Goal: Task Accomplishment & Management: Complete application form

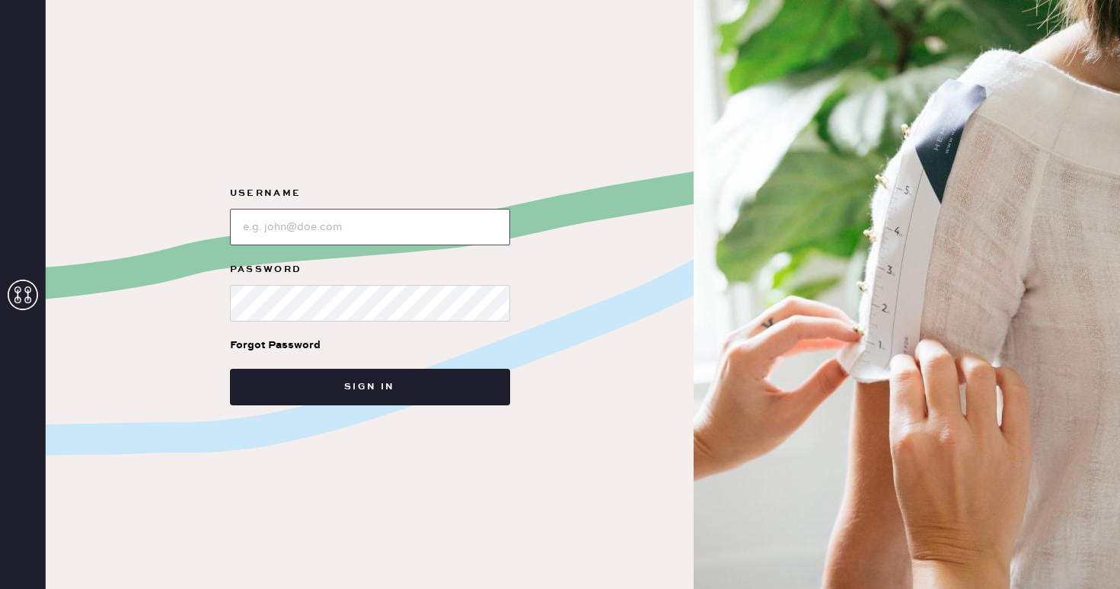
type input "reformationcharleston"
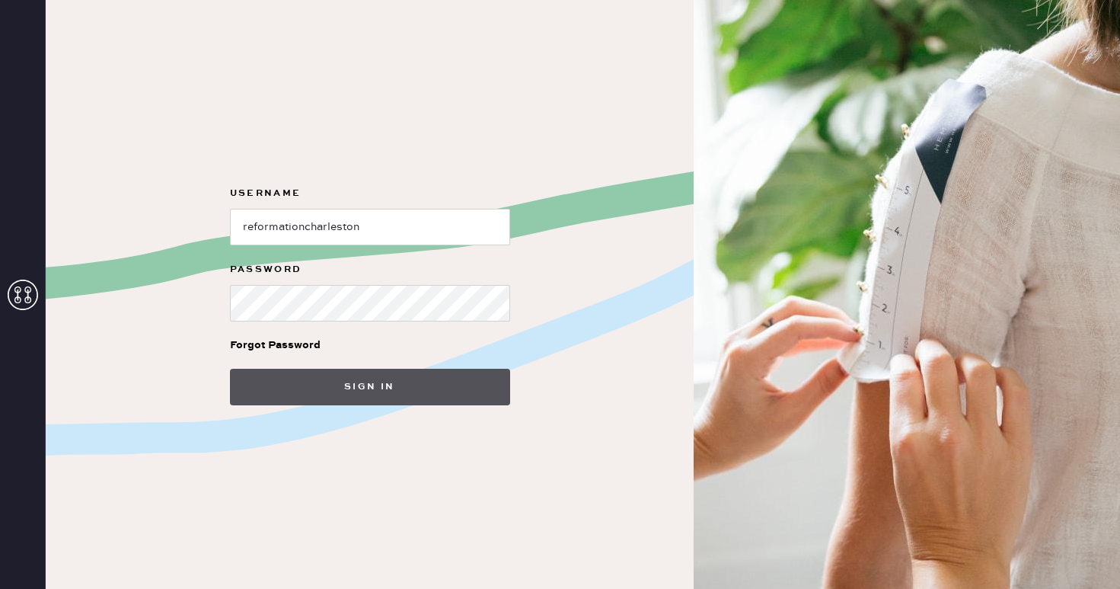
click at [356, 377] on button "Sign in" at bounding box center [370, 387] width 280 height 37
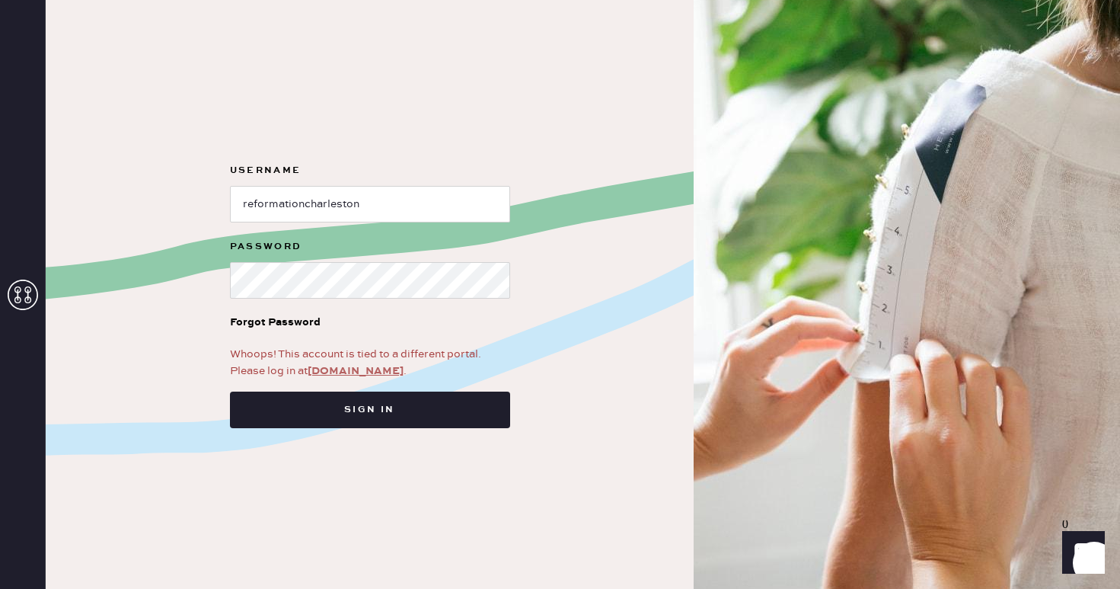
click at [354, 373] on link "[DOMAIN_NAME]" at bounding box center [356, 371] width 96 height 14
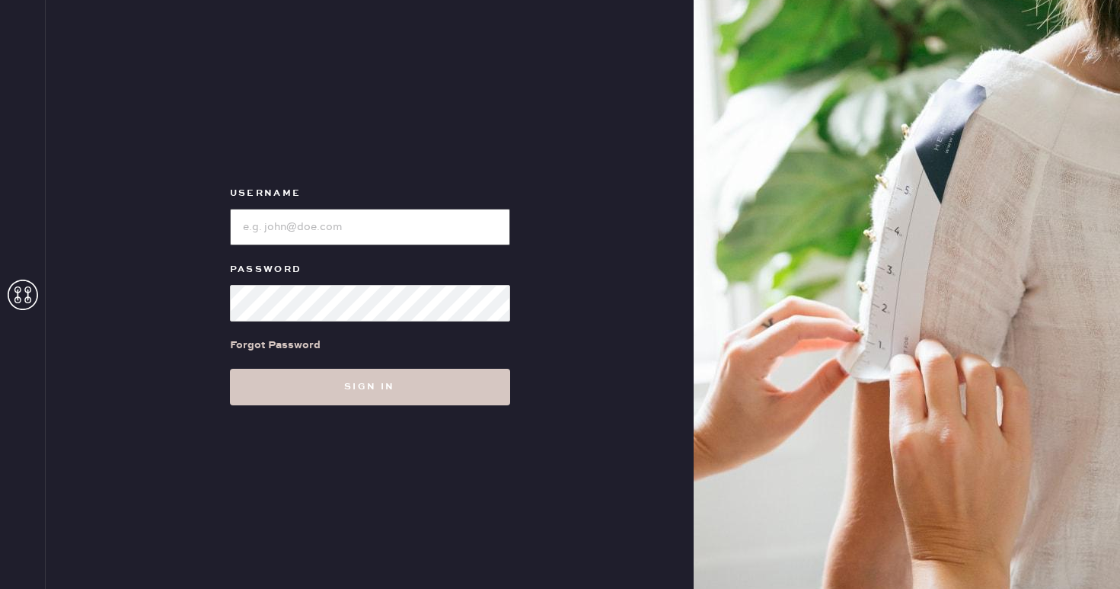
click at [359, 228] on input "loginName" at bounding box center [370, 227] width 280 height 37
type input "reformationcharleston"
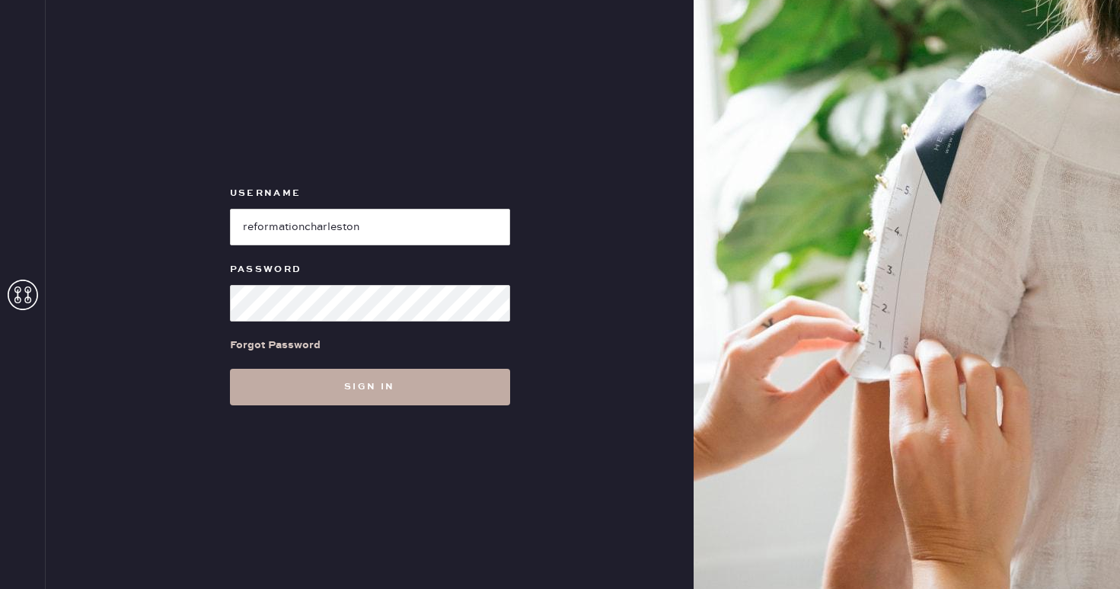
click at [355, 398] on button "Sign in" at bounding box center [370, 387] width 280 height 37
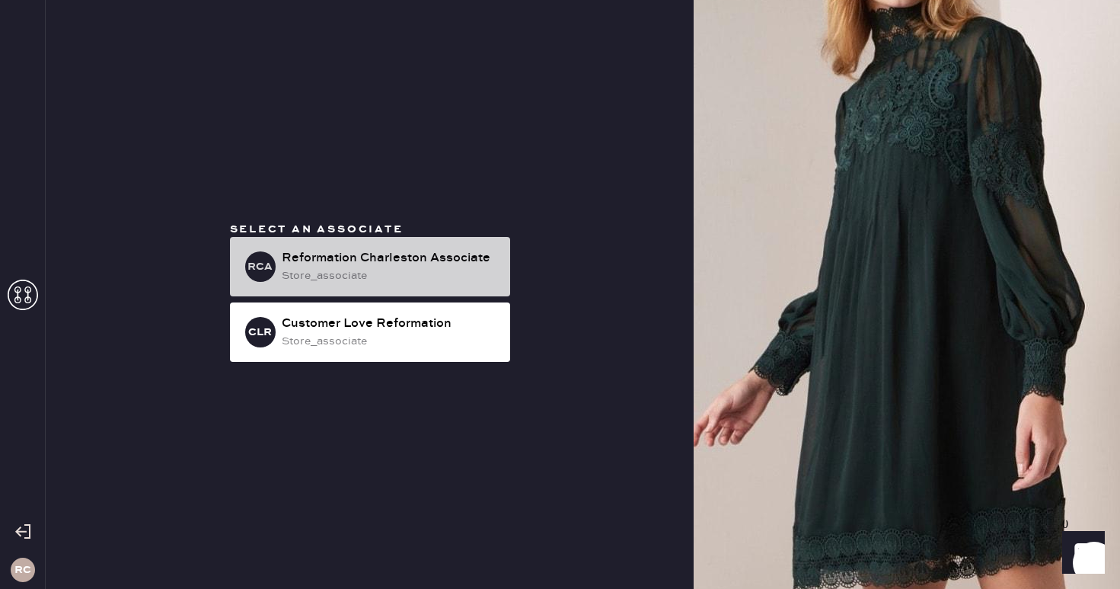
click at [414, 268] on div "store_associate" at bounding box center [390, 275] width 216 height 17
click at [352, 269] on div "store_associate" at bounding box center [390, 275] width 216 height 17
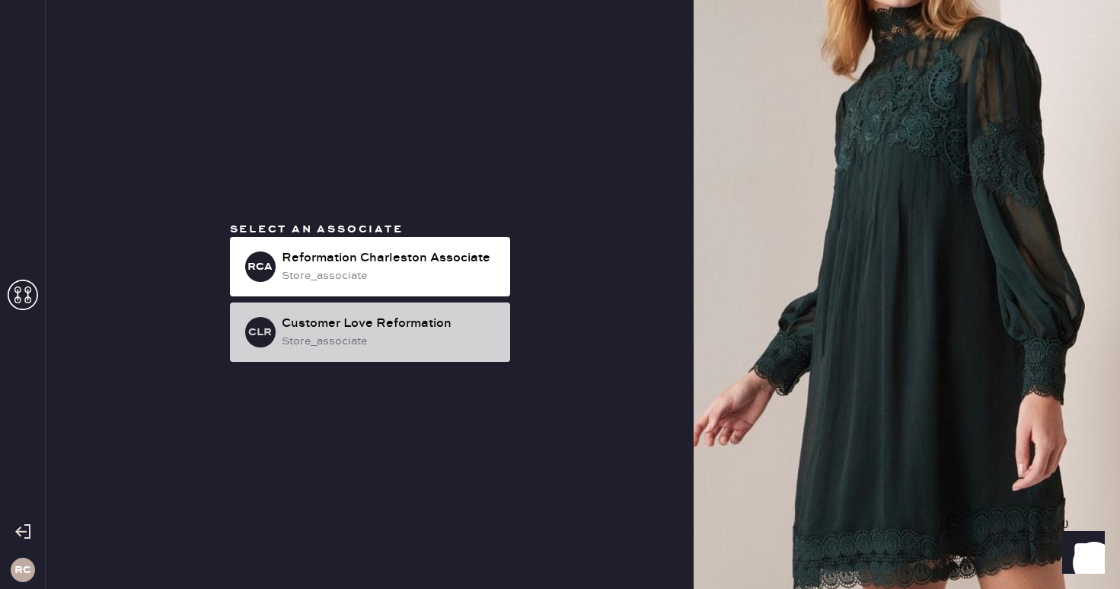
click at [311, 327] on div "Customer Love Reformation" at bounding box center [390, 324] width 216 height 18
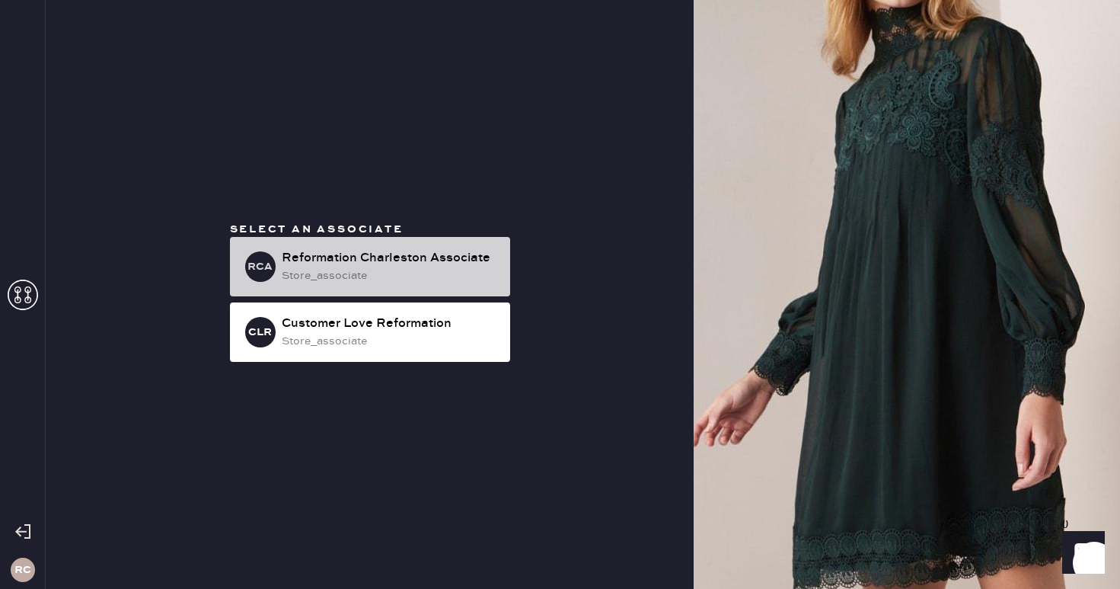
click at [334, 248] on div "RCA Reformation Charleston Associate store_associate" at bounding box center [370, 266] width 280 height 59
click at [456, 250] on div "Reformation Charleston Associate" at bounding box center [390, 258] width 216 height 18
click at [249, 276] on div "RCA" at bounding box center [260, 266] width 30 height 30
click at [258, 272] on h3 "RCA" at bounding box center [260, 266] width 25 height 11
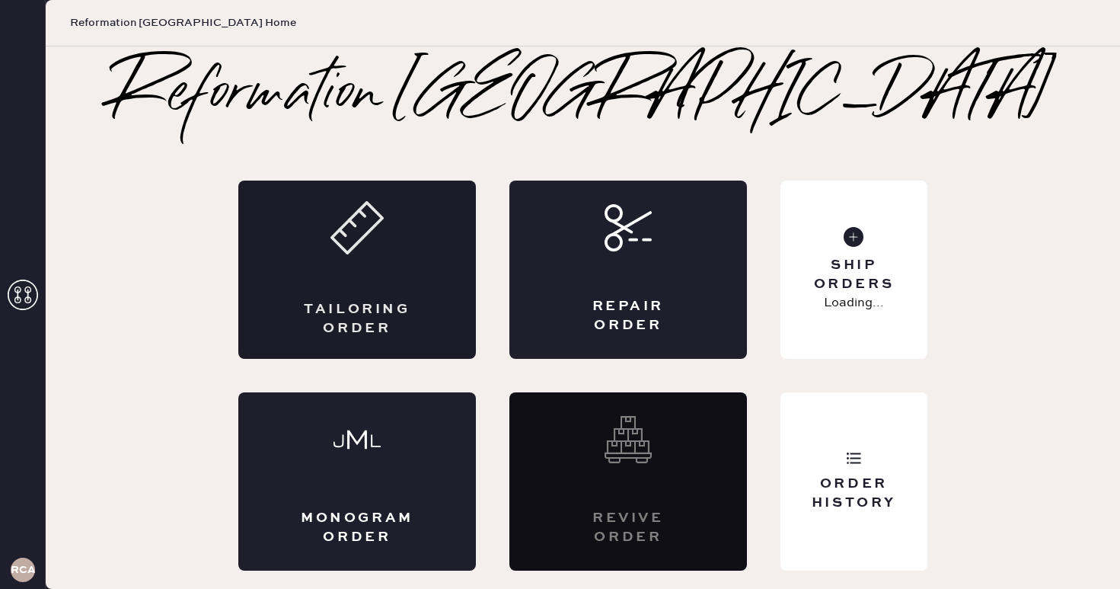
click at [396, 310] on div "Tailoring Order" at bounding box center [357, 319] width 116 height 38
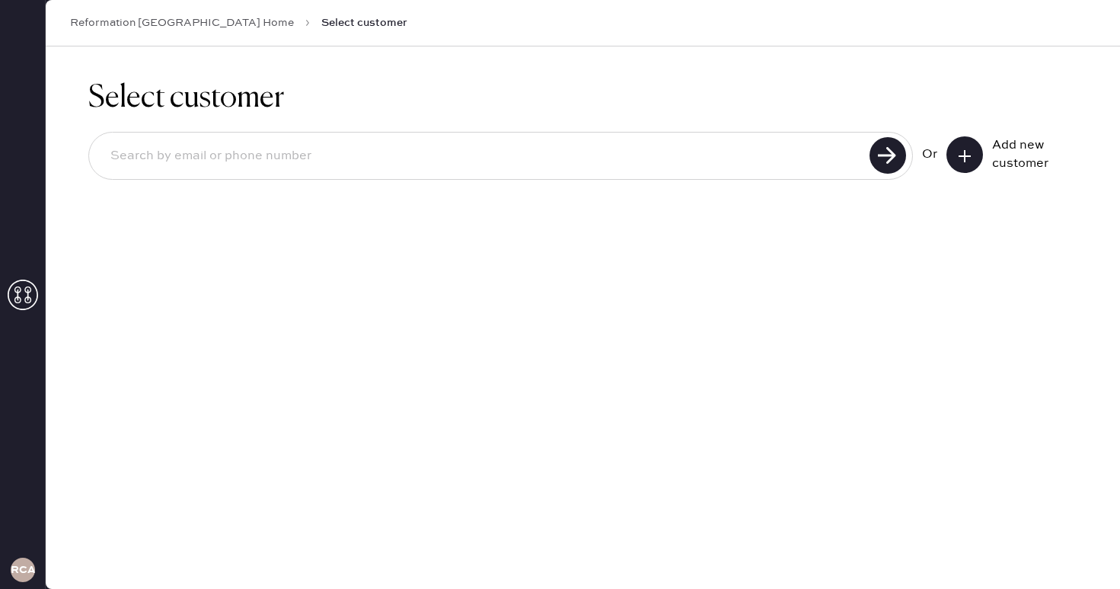
click at [386, 161] on input at bounding box center [481, 156] width 767 height 35
click at [966, 168] on button at bounding box center [965, 154] width 37 height 37
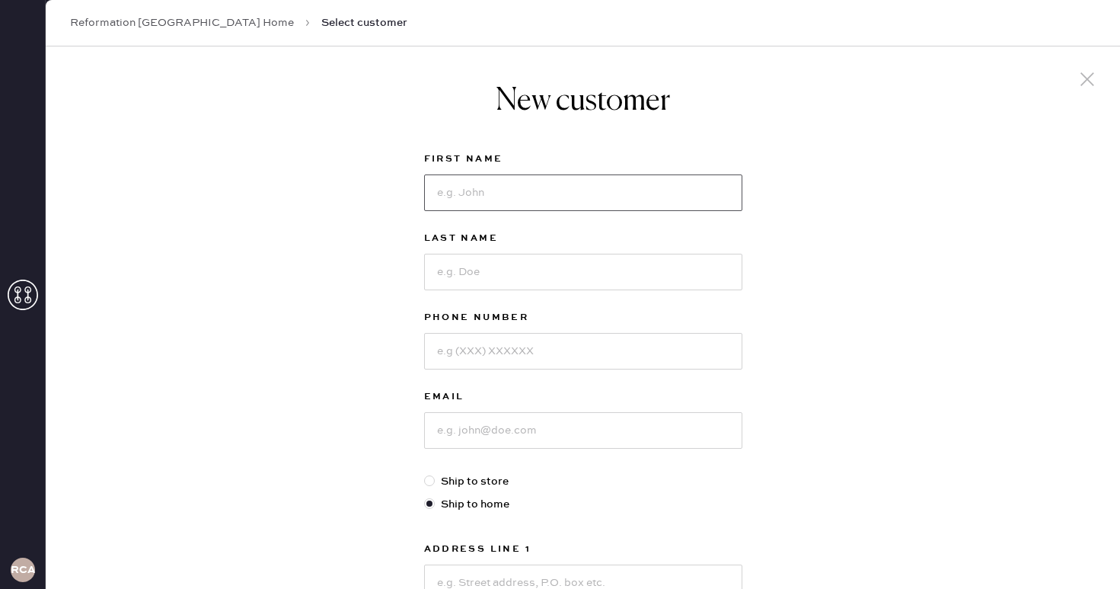
click at [570, 202] on input at bounding box center [583, 192] width 318 height 37
type input "[PERSON_NAME]"
click at [586, 269] on input at bounding box center [583, 272] width 318 height 37
type input "Lesoravage"
click at [542, 341] on input at bounding box center [583, 351] width 318 height 37
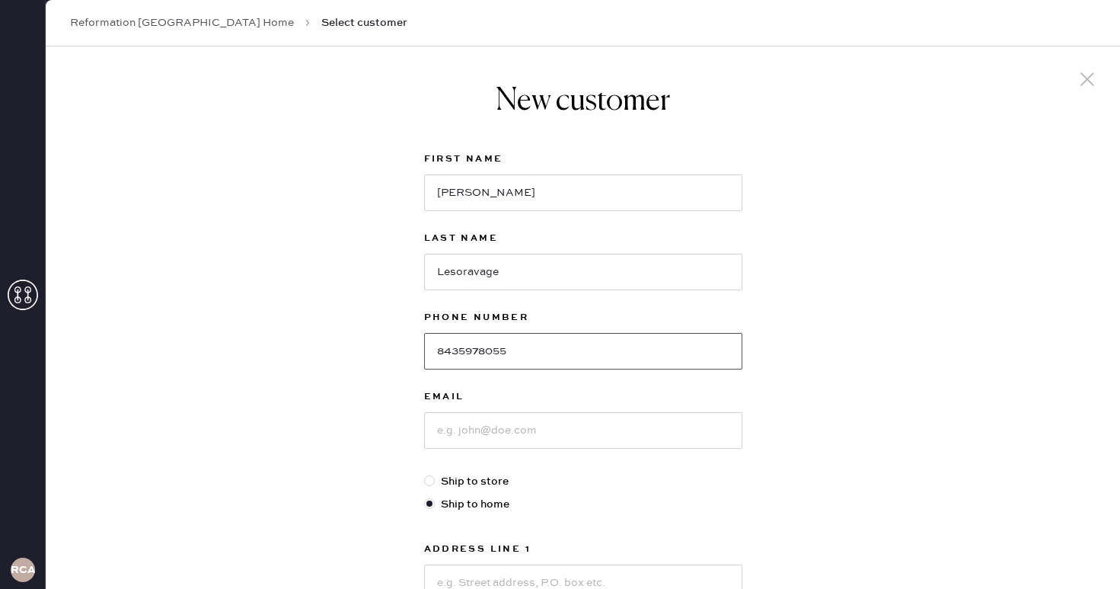
type input "8435978055"
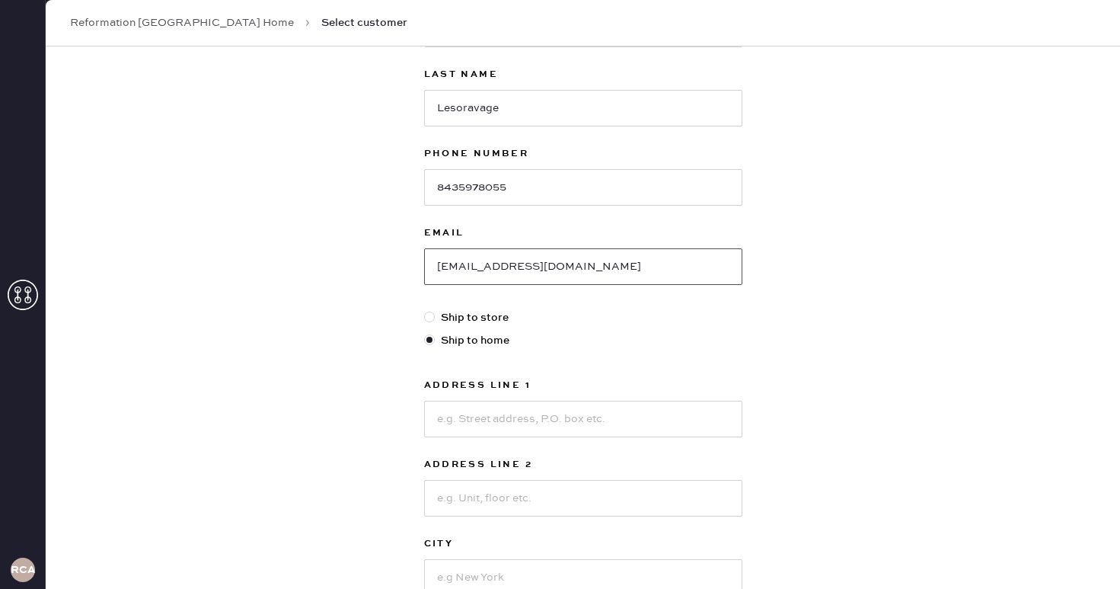
scroll to position [171, 0]
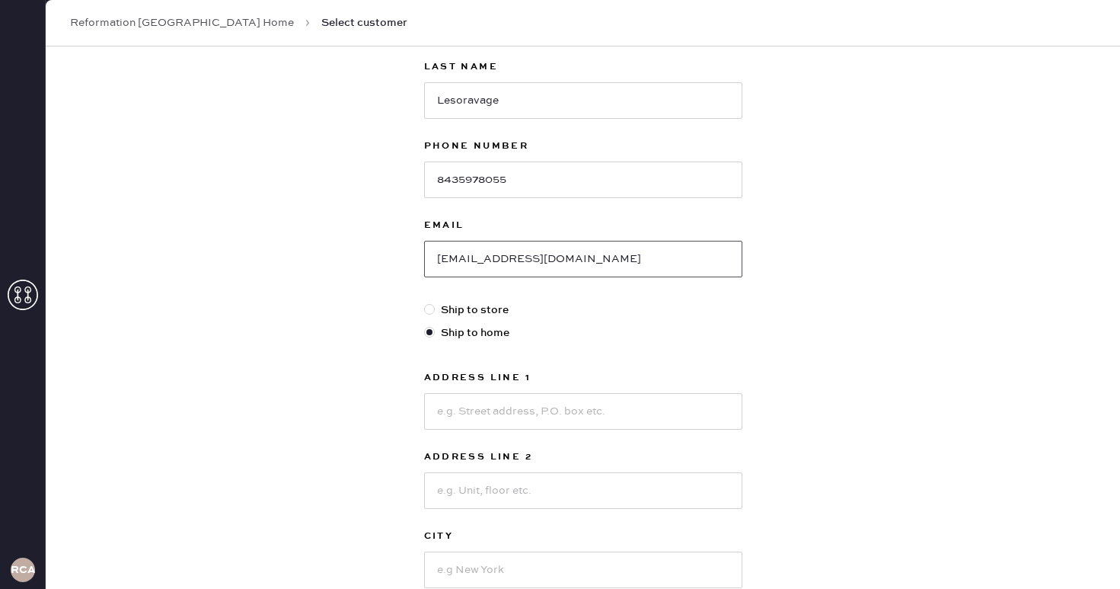
type input "w.lesoravage98@gmail.com"
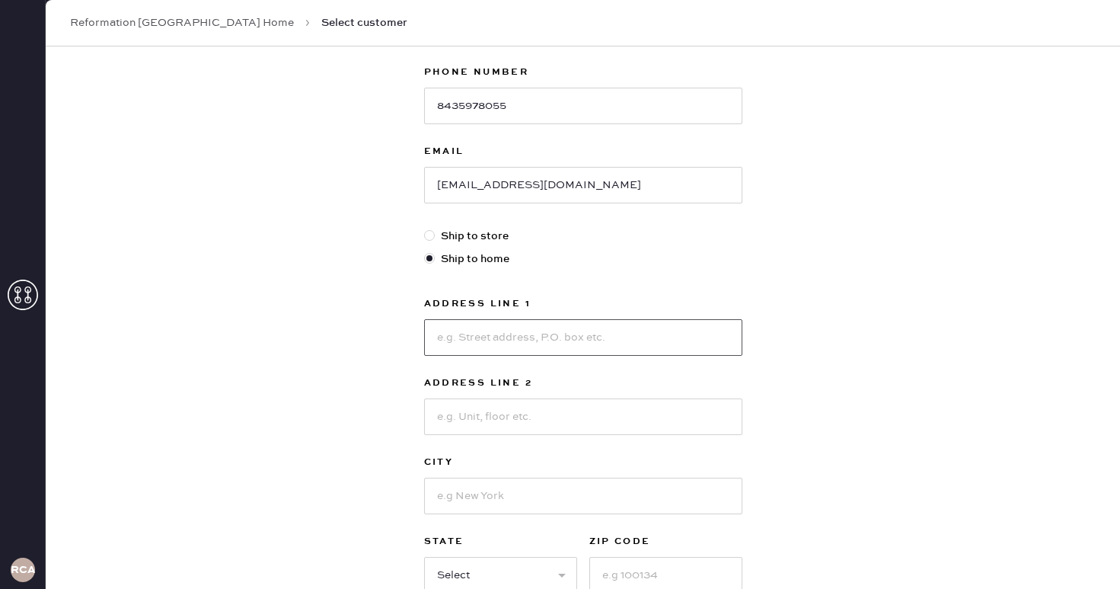
scroll to position [248, 0]
type input "3812 W Montague Ave"
type input "Unit 9208"
type input "North Charleston"
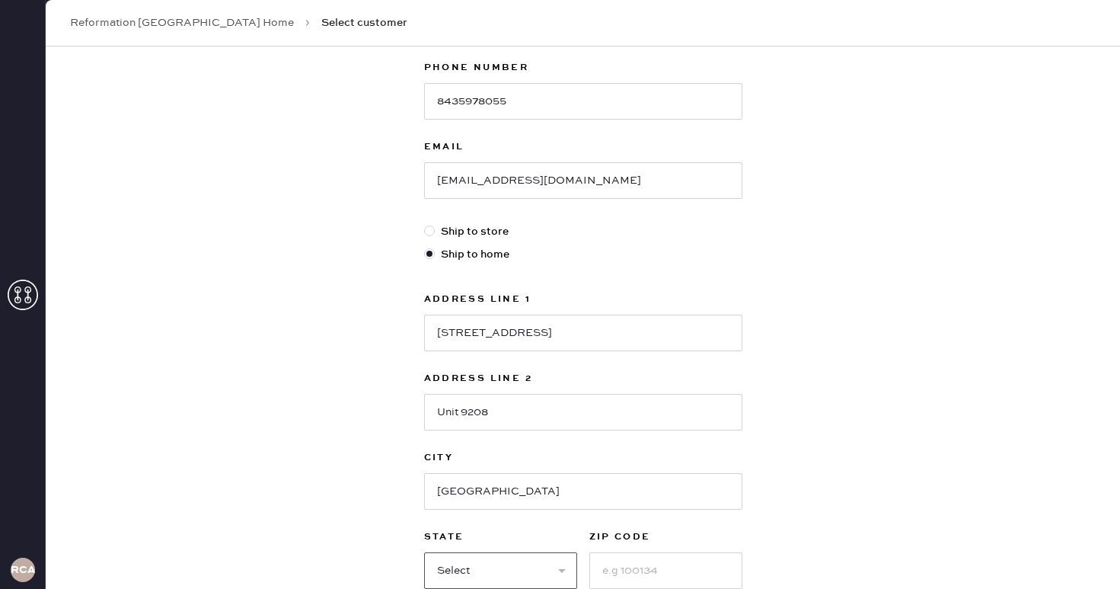
select select "SC"
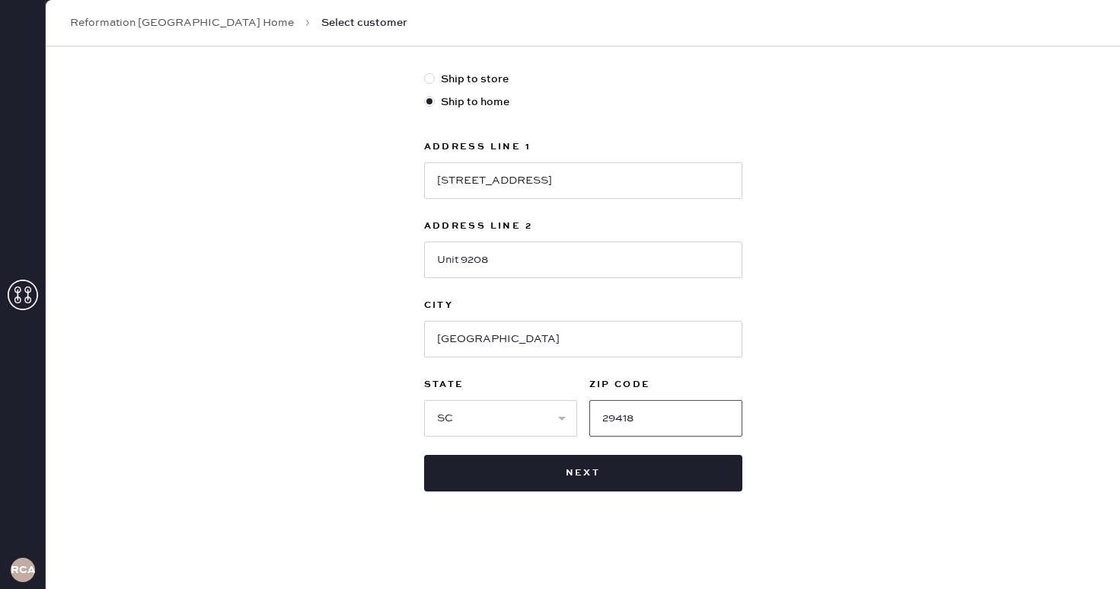
scroll to position [402, 0]
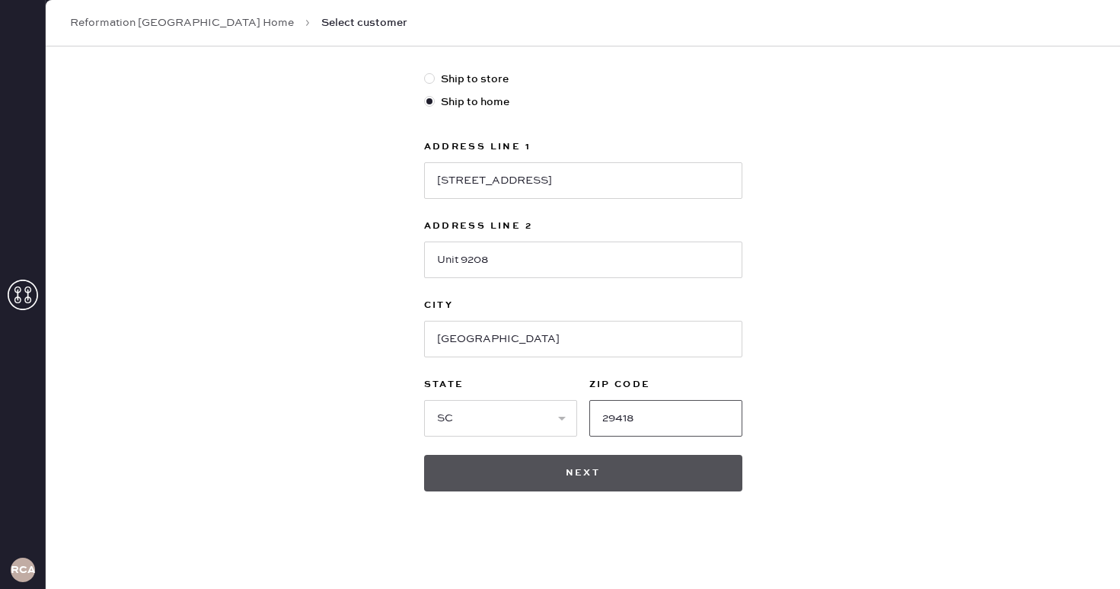
type input "29418"
click at [610, 467] on button "Next" at bounding box center [583, 473] width 318 height 37
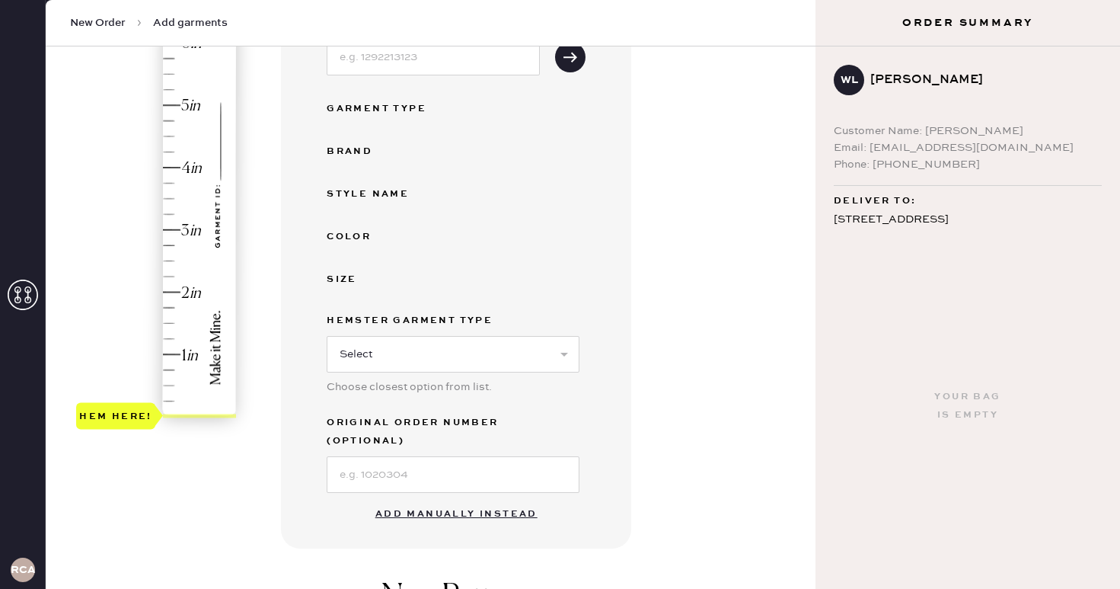
scroll to position [248, 0]
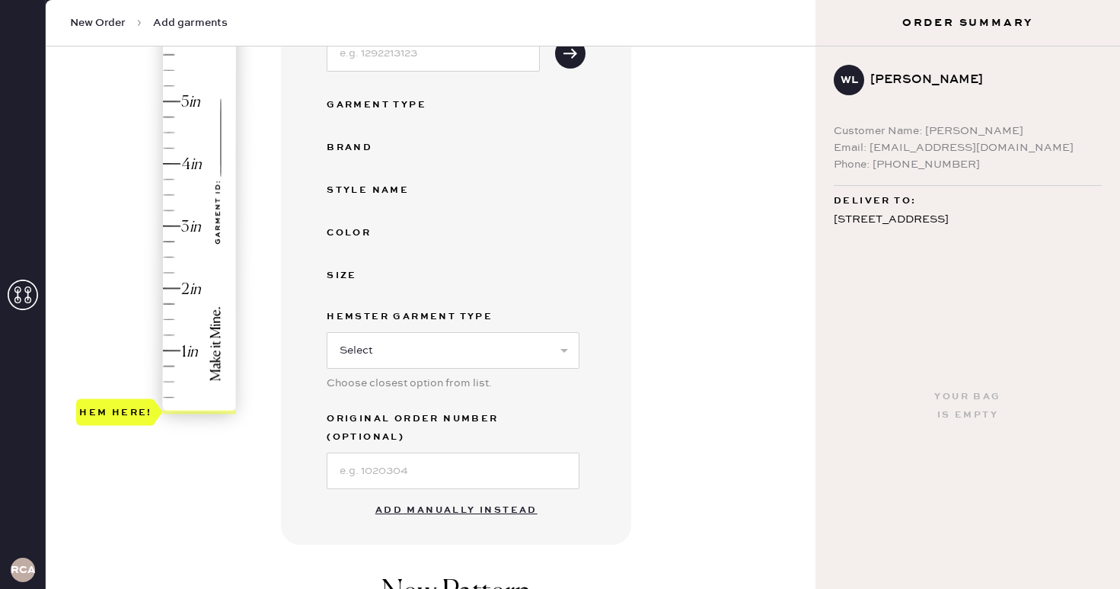
click at [434, 497] on button "Add manually instead" at bounding box center [456, 510] width 181 height 30
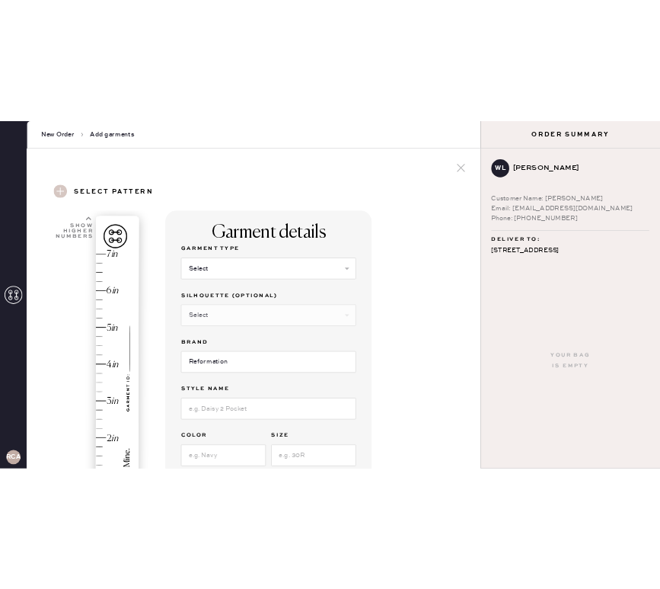
scroll to position [0, 0]
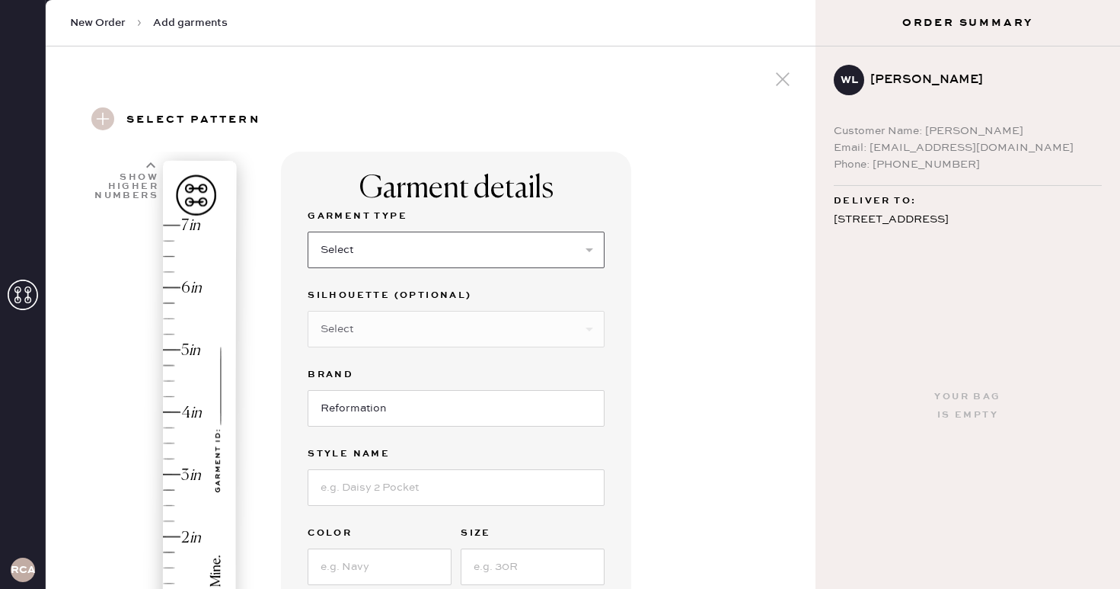
select select "7"
select select "33"
click at [388, 496] on input at bounding box center [456, 487] width 297 height 37
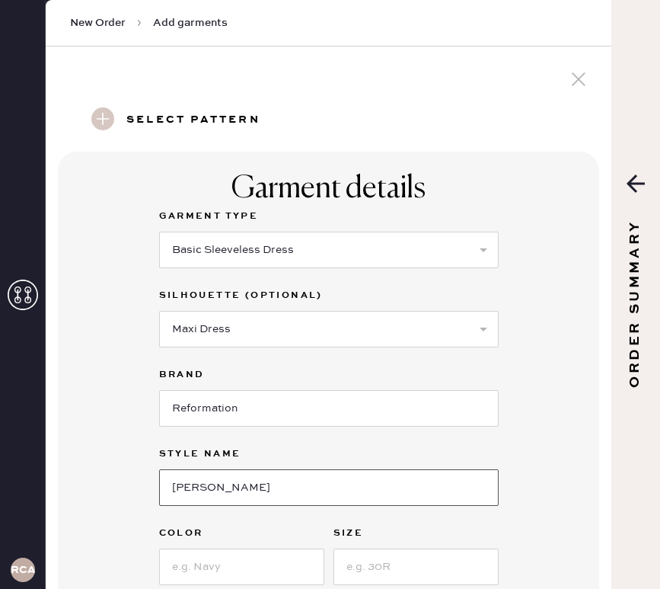
scroll to position [104, 0]
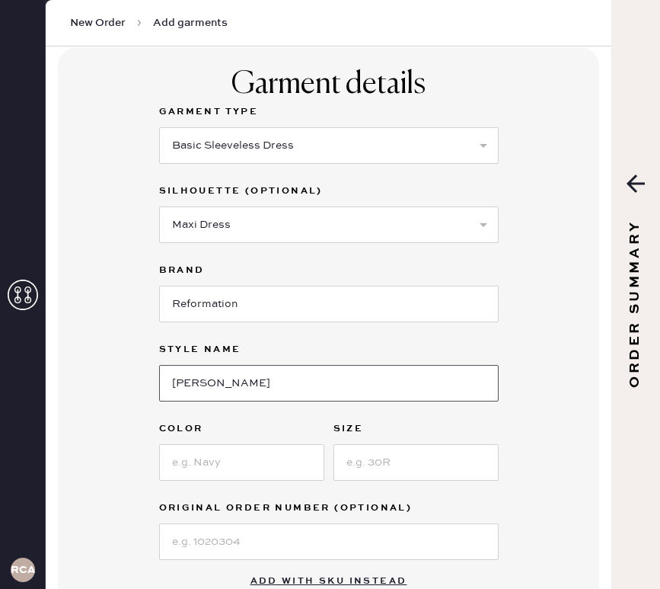
type input "Maribelle Dress"
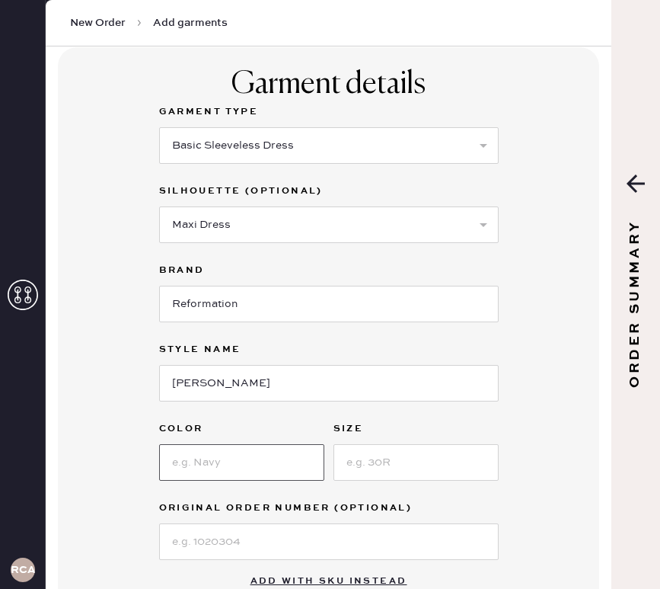
click at [238, 478] on input at bounding box center [241, 462] width 165 height 37
type input "Parmesan"
click at [392, 465] on input at bounding box center [416, 462] width 165 height 37
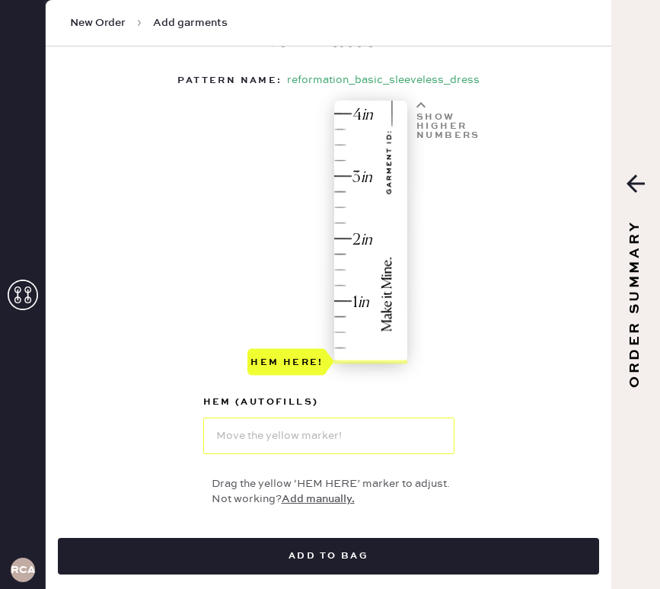
scroll to position [733, 0]
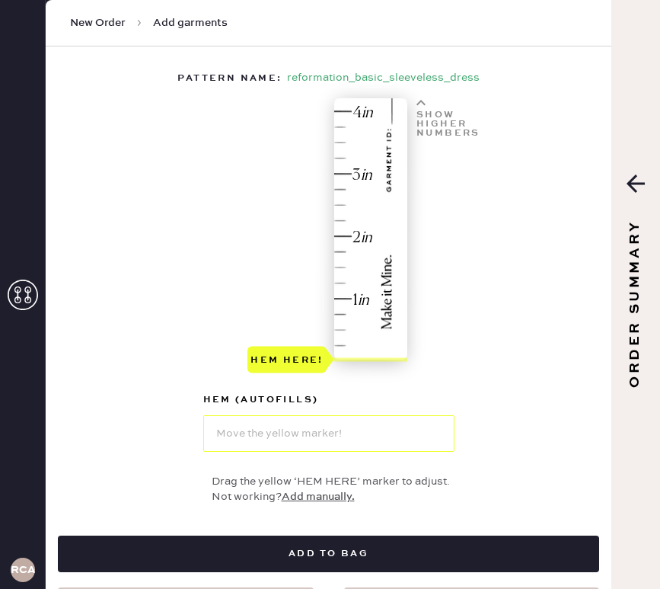
type input "2"
click at [430, 106] on div "Show higher numbers" at bounding box center [447, 116] width 70 height 37
click at [346, 109] on div "Hem here!" at bounding box center [329, 238] width 162 height 274
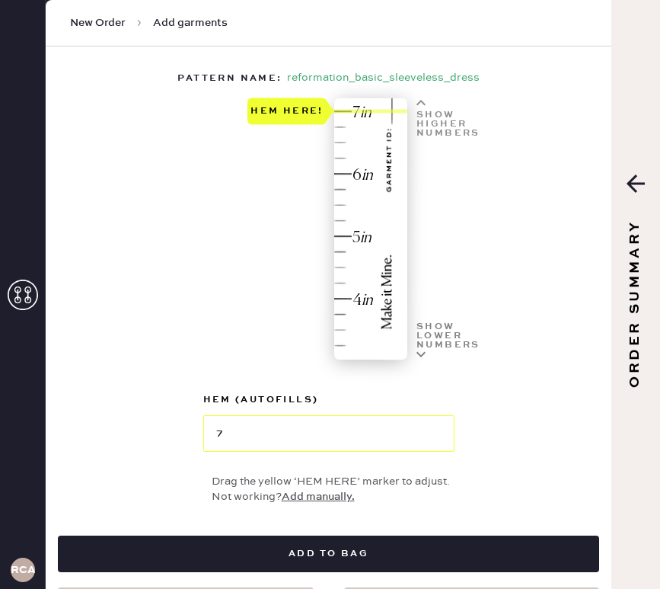
click at [422, 99] on icon at bounding box center [421, 102] width 9 height 9
type input "7.25"
click at [343, 157] on div "Hem here!" at bounding box center [329, 238] width 162 height 274
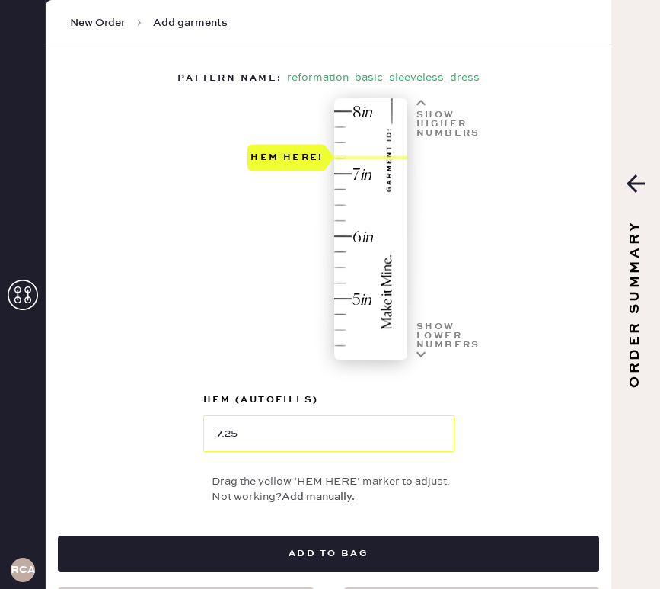
scroll to position [811, 0]
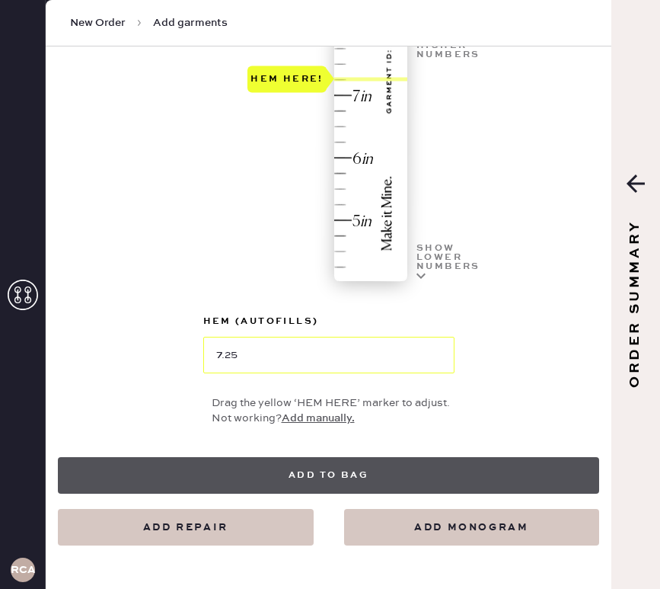
click at [315, 465] on button "Add to bag" at bounding box center [329, 475] width 542 height 37
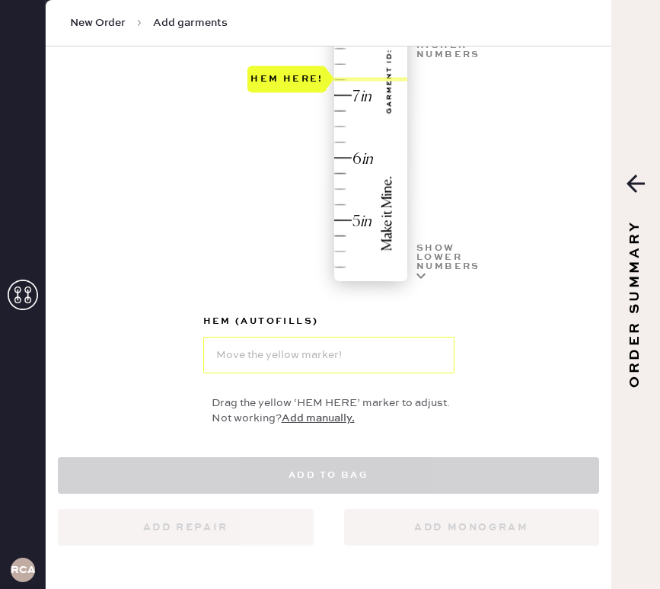
select select "7"
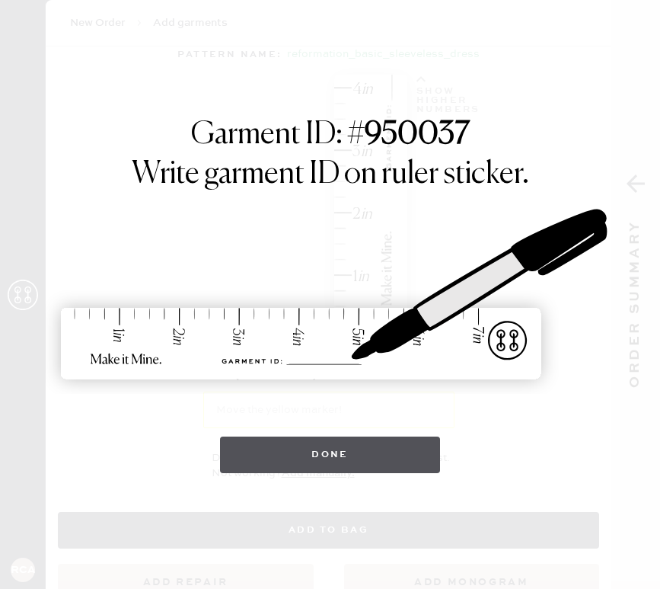
click at [326, 448] on button "Done" at bounding box center [330, 454] width 220 height 37
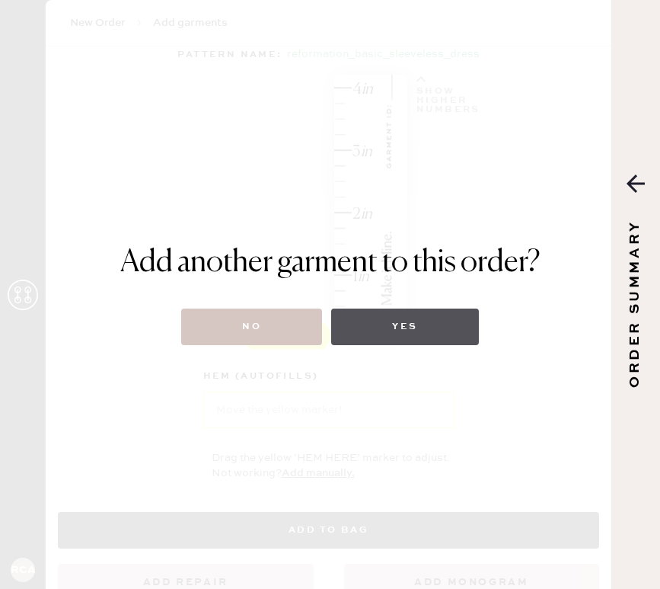
click at [364, 327] on button "Yes" at bounding box center [404, 326] width 147 height 37
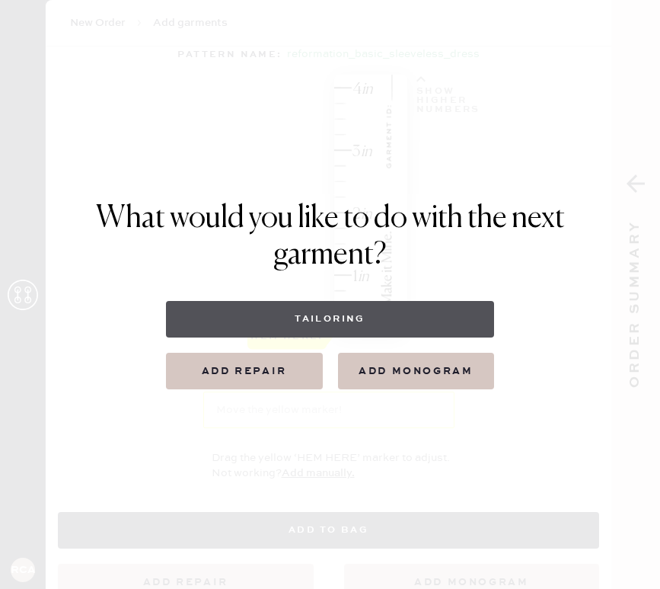
click at [330, 317] on button "Tailoring" at bounding box center [330, 319] width 328 height 37
select select
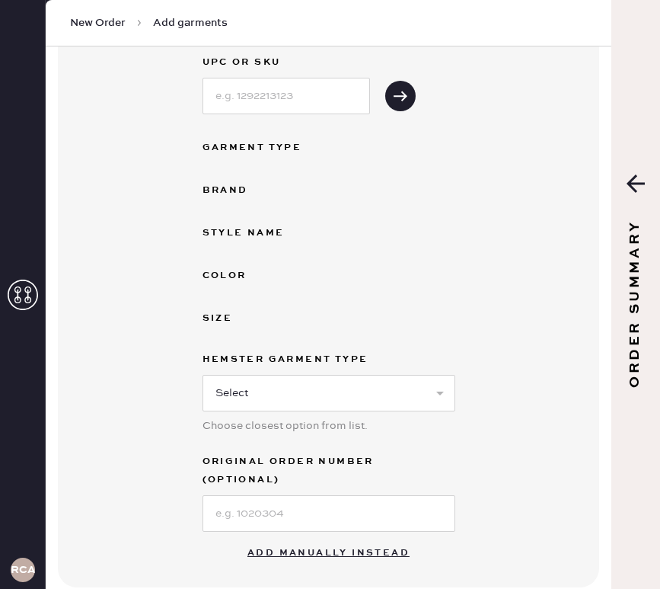
scroll to position [192, 0]
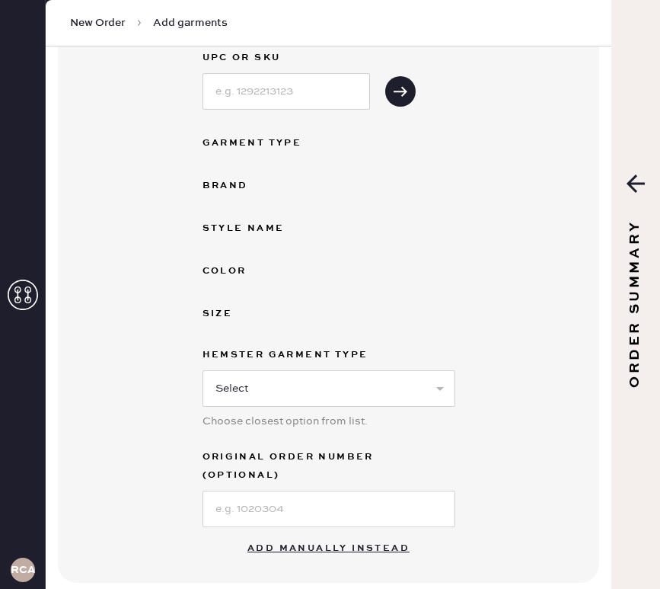
click at [326, 533] on button "Add manually instead" at bounding box center [328, 548] width 181 height 30
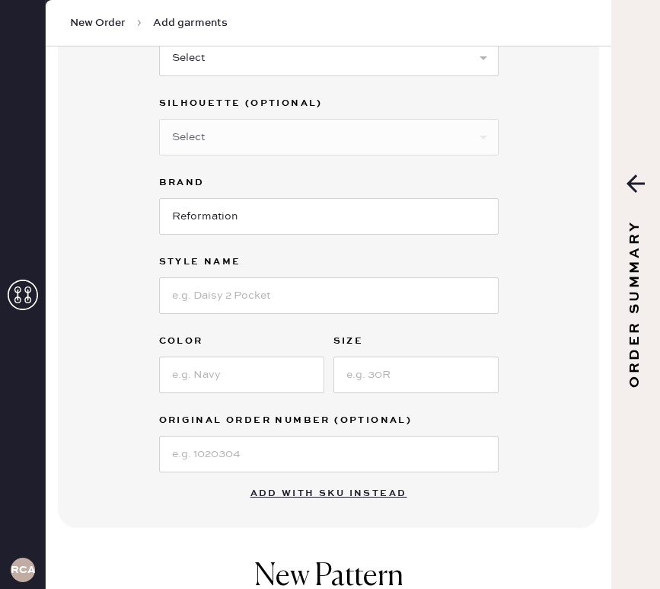
scroll to position [0, 0]
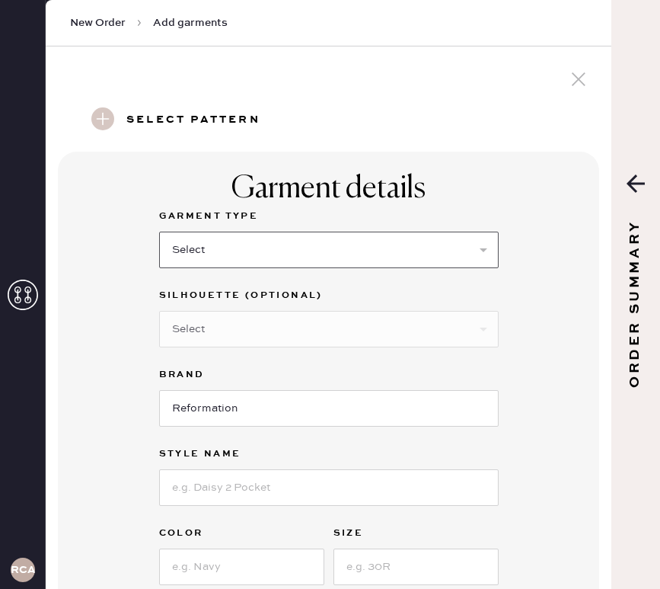
select select "6"
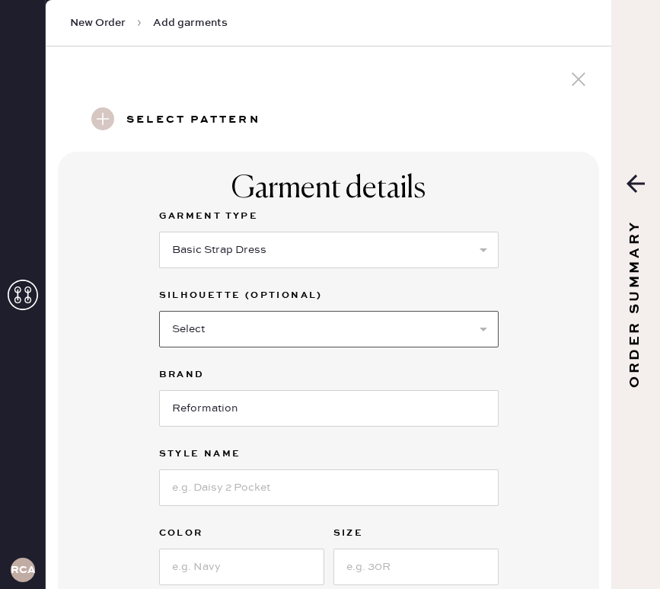
select select "39"
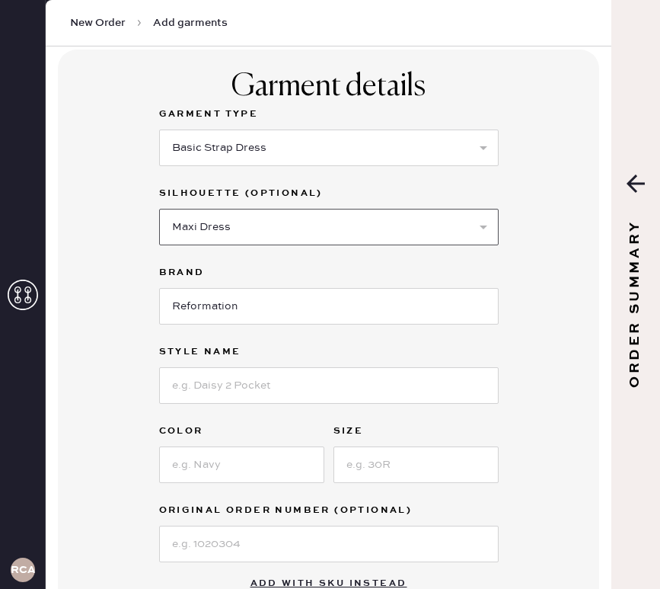
scroll to position [123, 0]
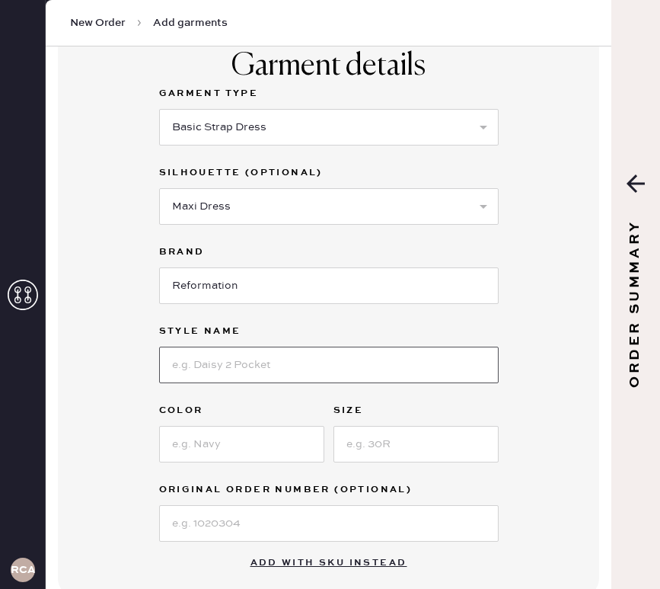
click at [257, 368] on input at bounding box center [329, 365] width 340 height 37
type input "Daniella Linen"
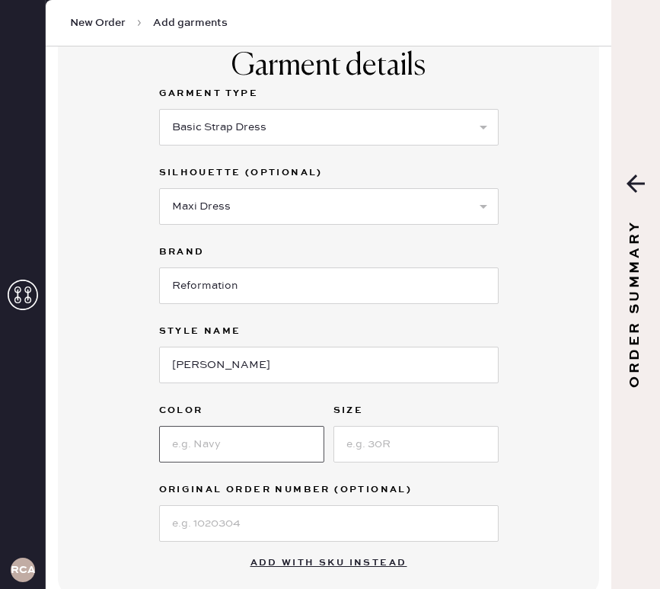
click at [180, 445] on input at bounding box center [241, 444] width 165 height 37
type input "Seafoam"
click at [436, 446] on input at bounding box center [416, 444] width 165 height 37
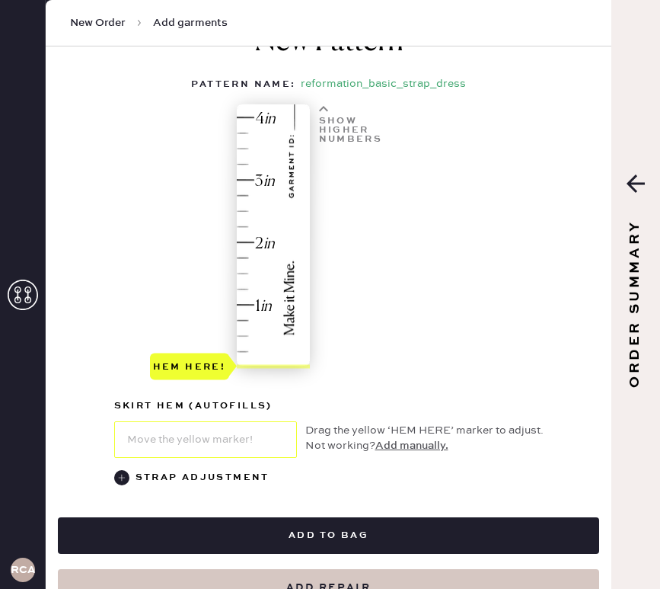
scroll to position [744, 0]
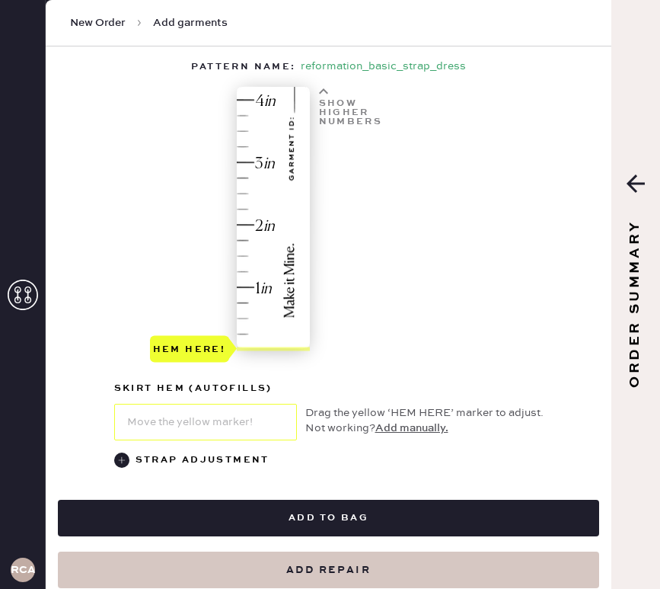
type input "4"
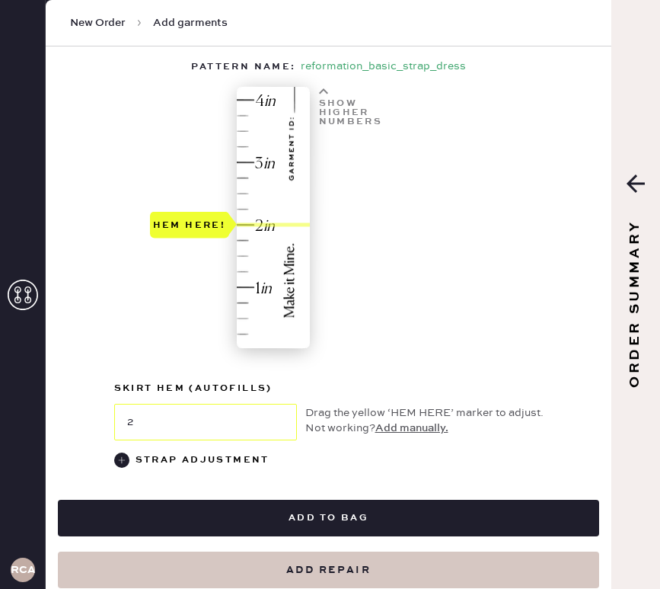
click at [244, 222] on div "Hem here!" at bounding box center [231, 224] width 162 height 274
click at [235, 452] on div "Strap Adjustment" at bounding box center [203, 460] width 134 height 18
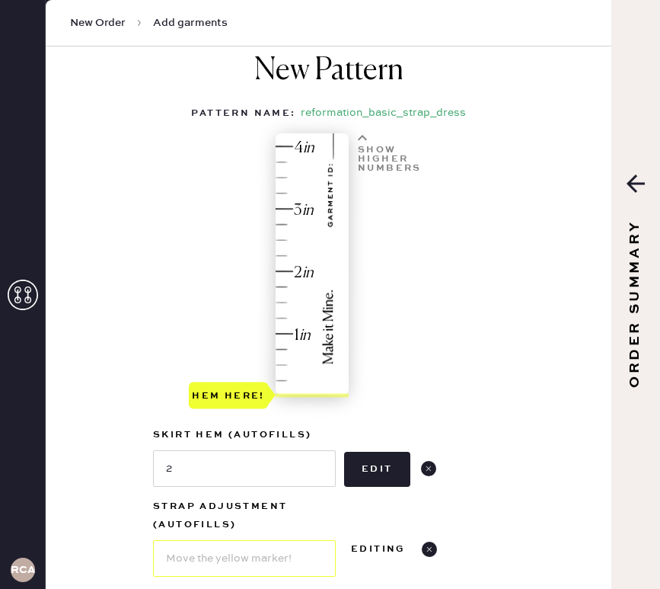
scroll to position [698, 0]
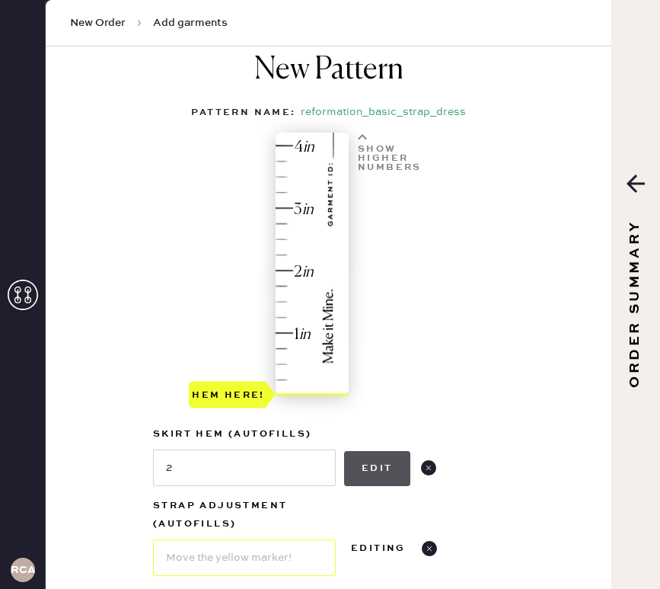
click at [359, 473] on button "Edit" at bounding box center [377, 468] width 66 height 35
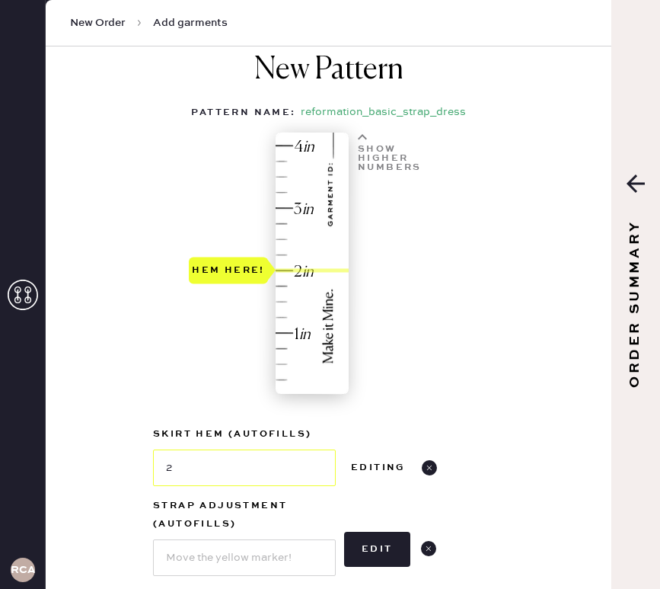
type input "2.25"
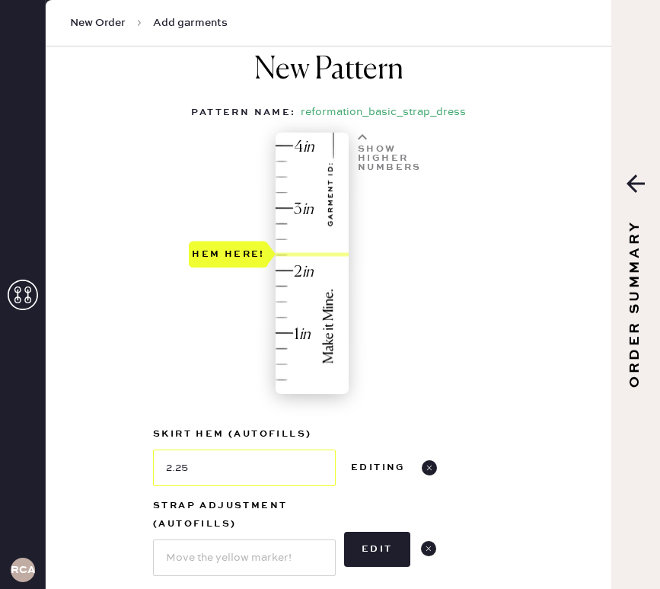
click at [286, 256] on div "Hem here!" at bounding box center [270, 270] width 162 height 274
click at [384, 542] on button "Edit" at bounding box center [377, 549] width 66 height 35
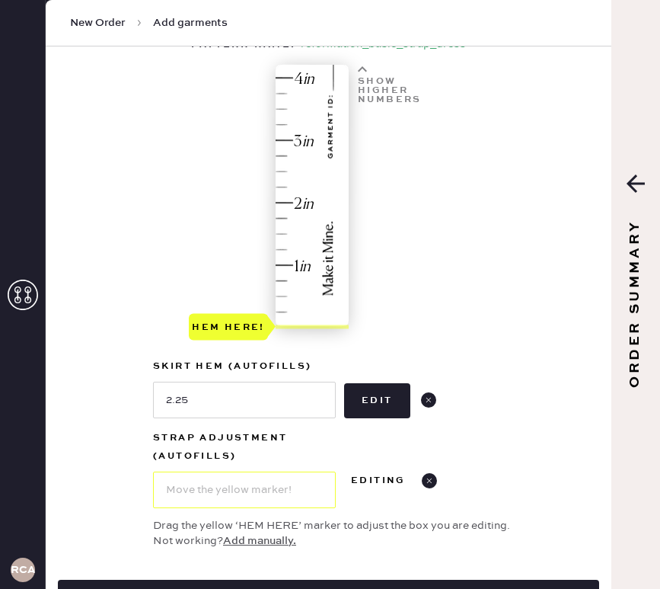
scroll to position [765, 0]
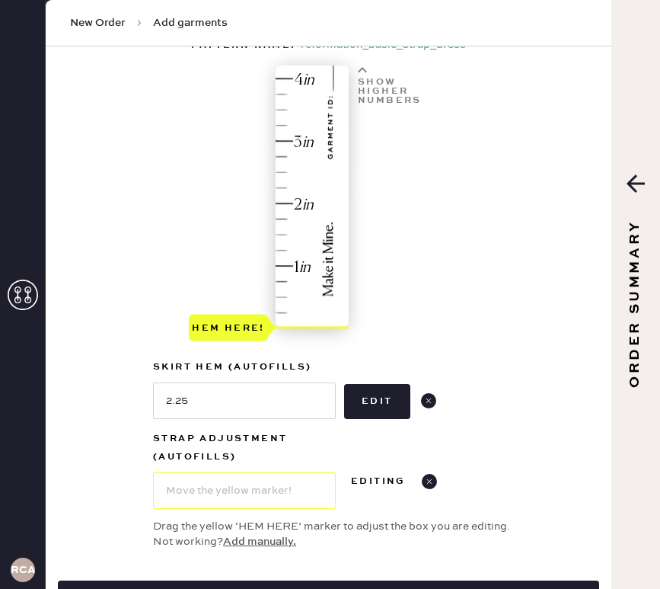
type input "2"
click at [285, 200] on div "Hem here!" at bounding box center [270, 202] width 162 height 274
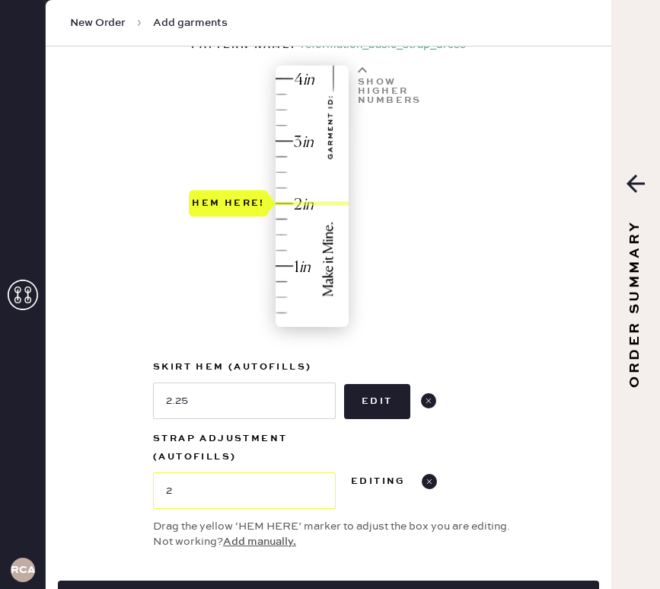
scroll to position [828, 0]
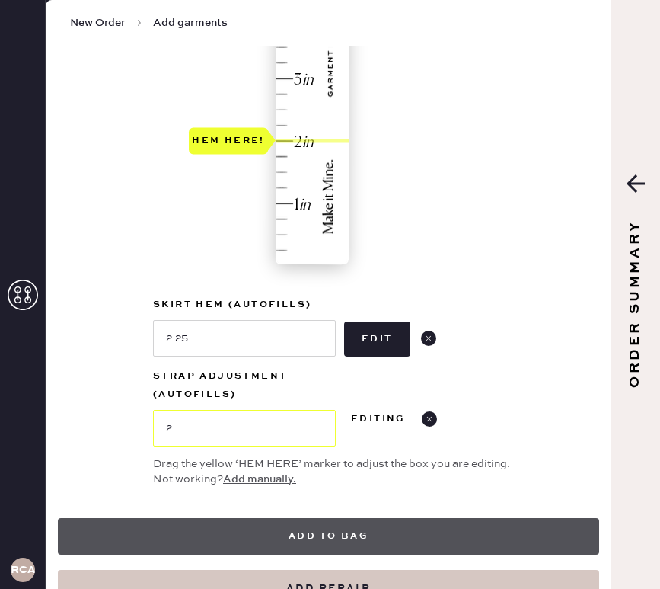
click at [384, 529] on button "Add to bag" at bounding box center [329, 536] width 542 height 37
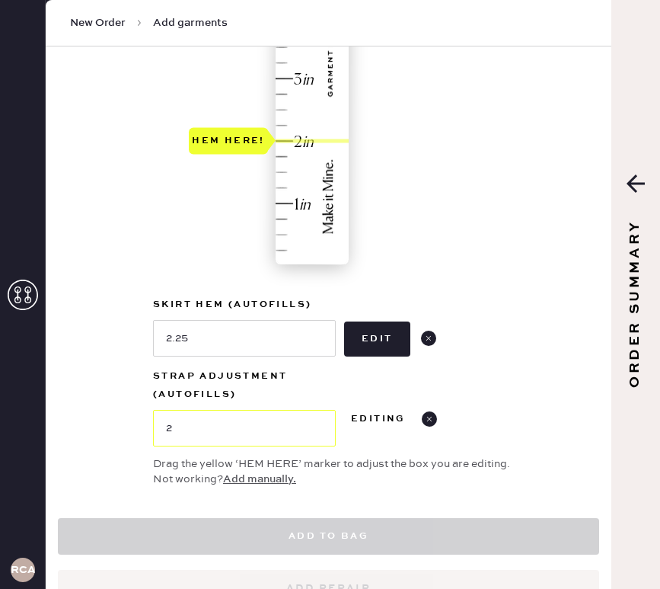
select select "6"
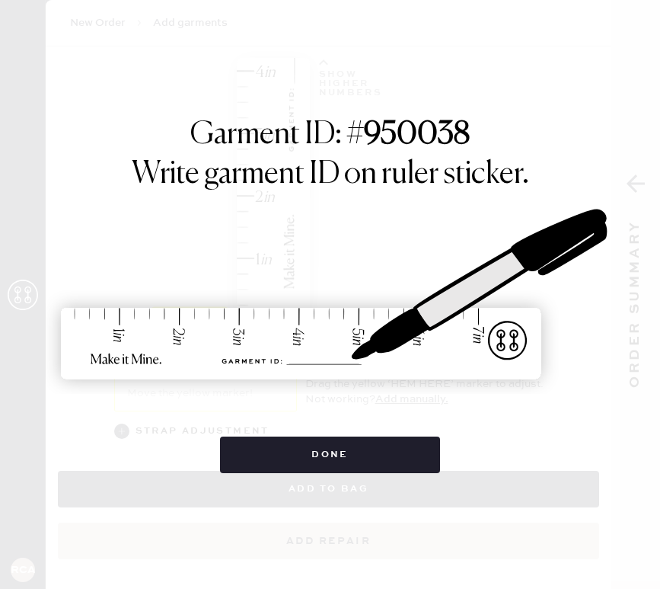
click at [337, 425] on div "Done" at bounding box center [330, 447] width 220 height 52
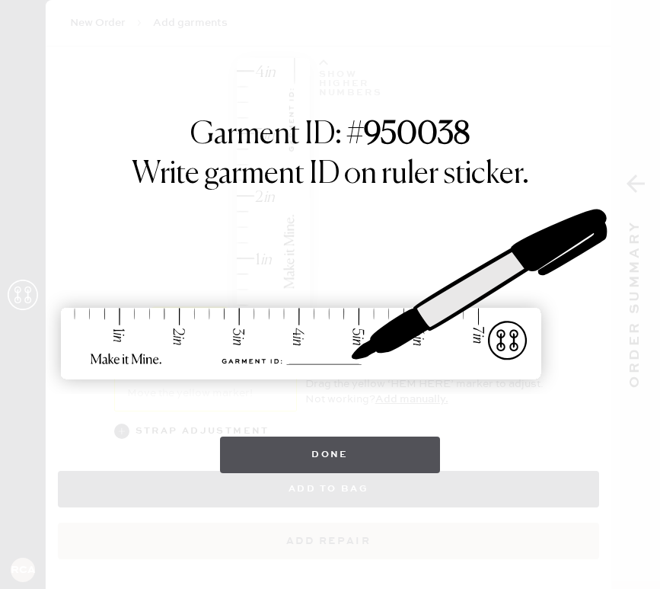
click at [337, 440] on button "Done" at bounding box center [330, 454] width 220 height 37
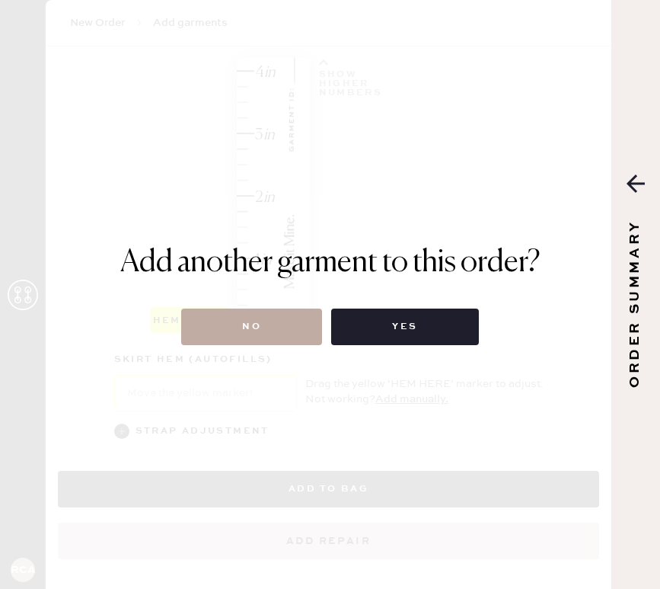
click at [292, 315] on button "No" at bounding box center [251, 326] width 141 height 37
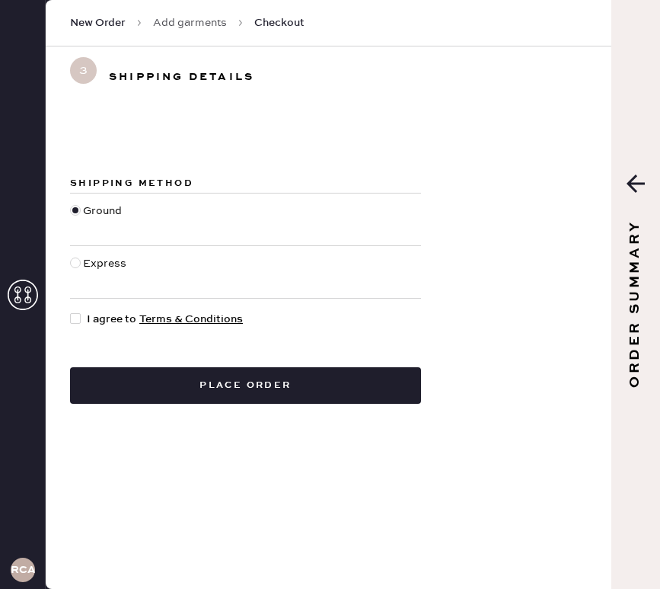
click at [72, 318] on div at bounding box center [75, 318] width 11 height 11
click at [71, 312] on input "I agree to Terms & Conditions" at bounding box center [70, 311] width 1 height 1
checkbox input "true"
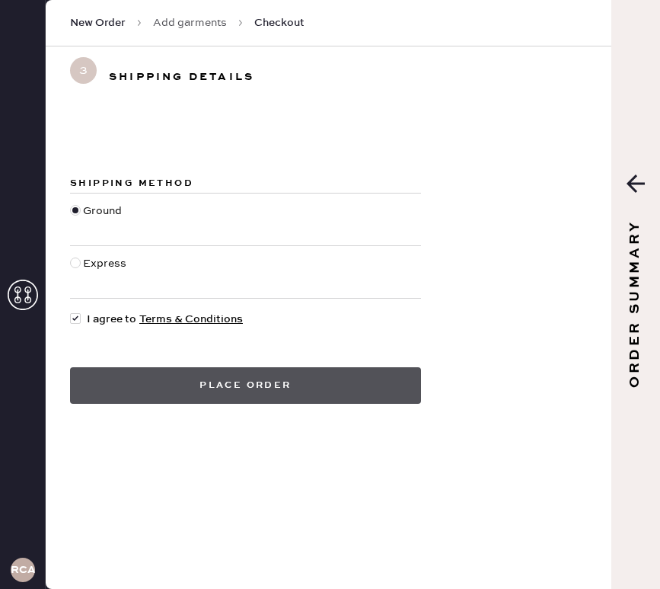
click at [187, 401] on button "Place order" at bounding box center [245, 385] width 351 height 37
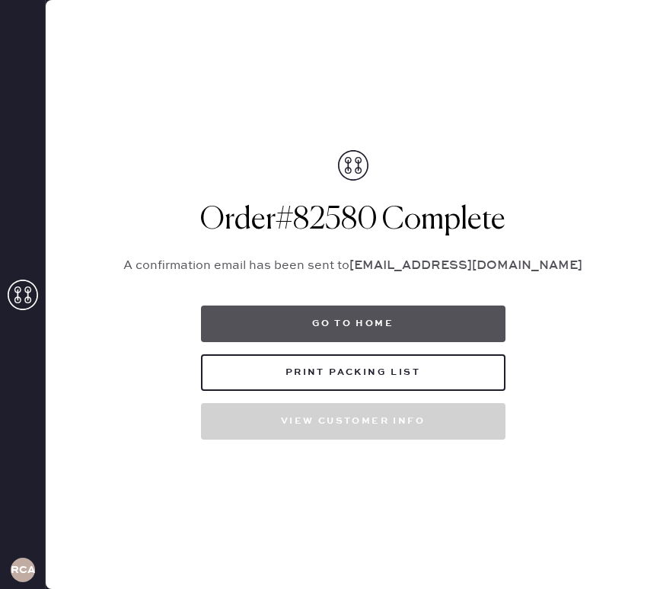
click at [455, 317] on button "Go to home" at bounding box center [353, 323] width 305 height 37
